Goal: Complete application form

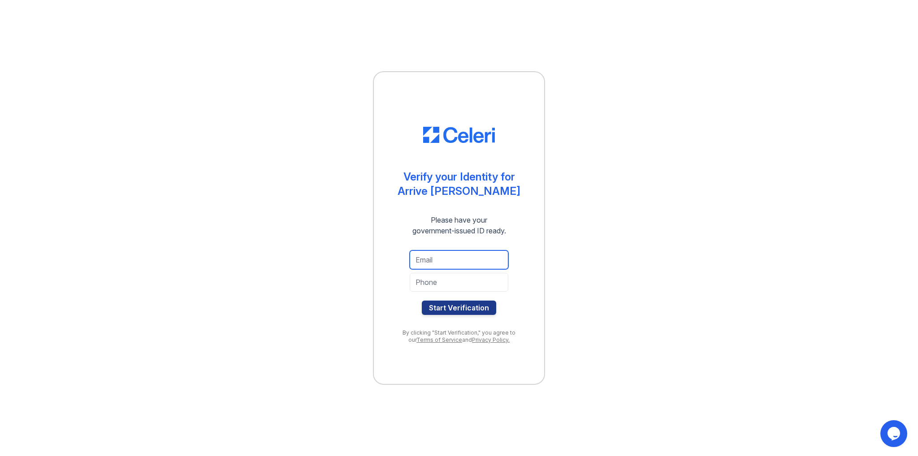
click at [446, 261] on input "email" at bounding box center [459, 260] width 99 height 19
type input "[EMAIL_ADDRESS][DOMAIN_NAME]"
type input "9193817917"
click at [456, 305] on button "Start Verification" at bounding box center [459, 308] width 74 height 14
